Goal: Information Seeking & Learning: Find contact information

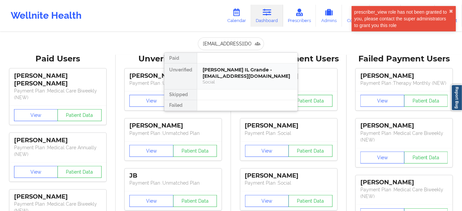
scroll to position [0, 8]
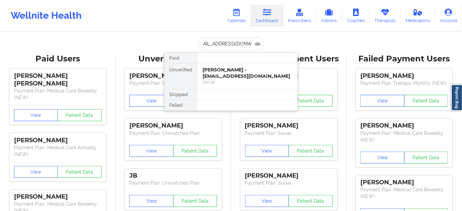
click at [229, 72] on div "[PERSON_NAME] - [EMAIL_ADDRESS][DOMAIN_NAME]" at bounding box center [248, 73] width 90 height 12
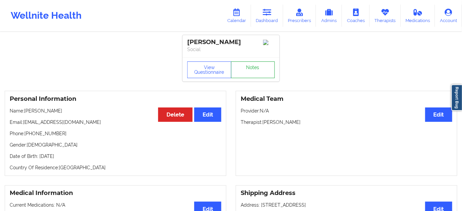
click at [241, 75] on link "Notes" at bounding box center [253, 70] width 44 height 17
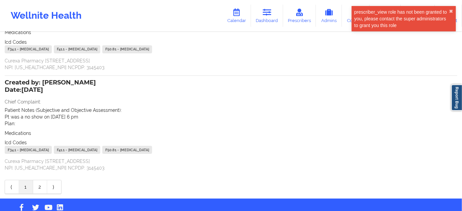
scroll to position [101, 0]
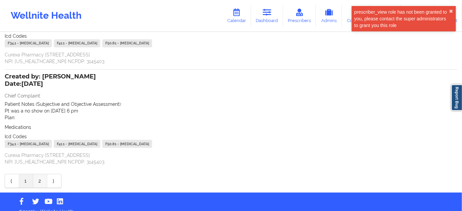
click at [42, 179] on link "2" at bounding box center [40, 180] width 14 height 13
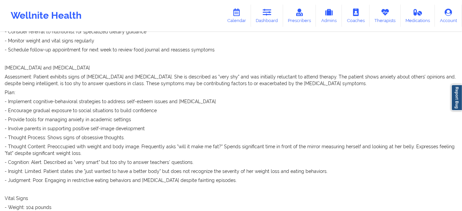
scroll to position [508, 0]
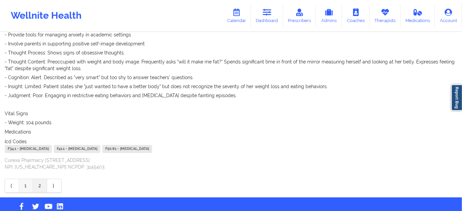
click at [26, 179] on link "1" at bounding box center [26, 185] width 14 height 13
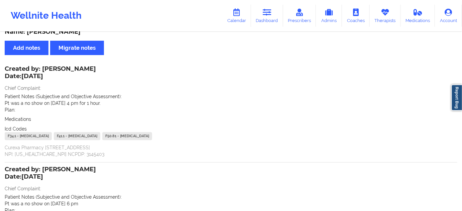
scroll to position [0, 0]
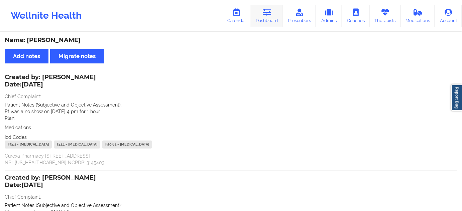
click at [272, 17] on link "Dashboard" at bounding box center [267, 16] width 32 height 22
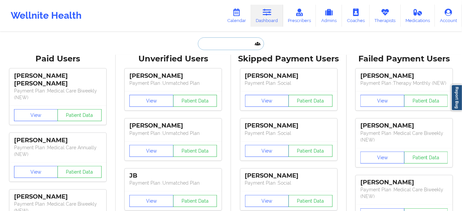
click at [231, 44] on input "text" at bounding box center [231, 43] width 66 height 13
paste input "[PERSON_NAME]"
type input "[PERSON_NAME]"
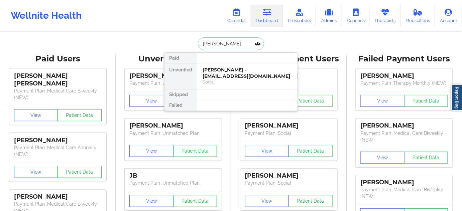
click at [225, 71] on div "[PERSON_NAME] - [EMAIL_ADDRESS][DOMAIN_NAME]" at bounding box center [248, 73] width 90 height 12
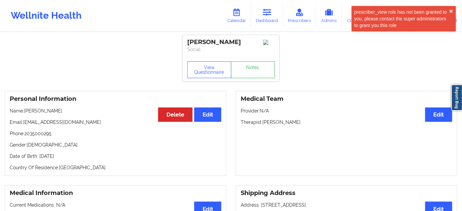
drag, startPoint x: 265, startPoint y: 124, endPoint x: 309, endPoint y: 121, distance: 43.9
click at [309, 121] on p "Therapist: [PERSON_NAME]" at bounding box center [347, 122] width 212 height 7
copy p "[PERSON_NAME]"
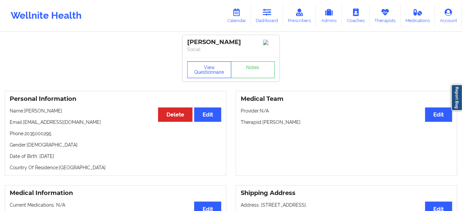
click at [204, 72] on button "View Questionnaire" at bounding box center [209, 70] width 44 height 17
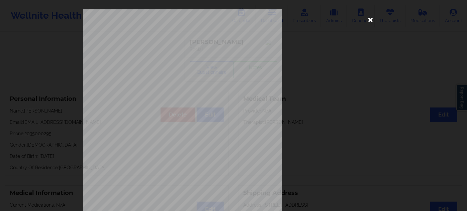
click at [370, 21] on icon at bounding box center [370, 19] width 11 height 11
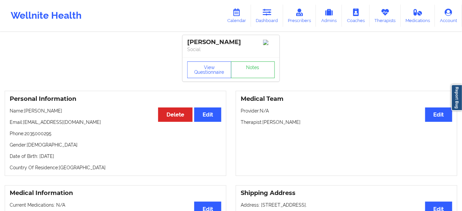
click at [47, 135] on p "Phone: [PHONE_NUMBER]" at bounding box center [116, 133] width 212 height 7
copy p "2035000295"
drag, startPoint x: 237, startPoint y: 43, endPoint x: 188, endPoint y: 43, distance: 49.5
click at [186, 45] on div "[PERSON_NAME] Social" at bounding box center [231, 46] width 97 height 22
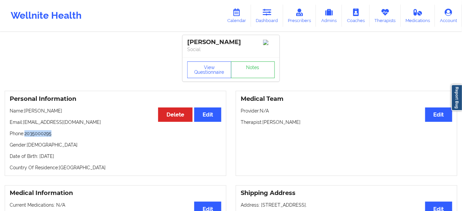
copy div "[PERSON_NAME]"
